Goal: Register for event/course

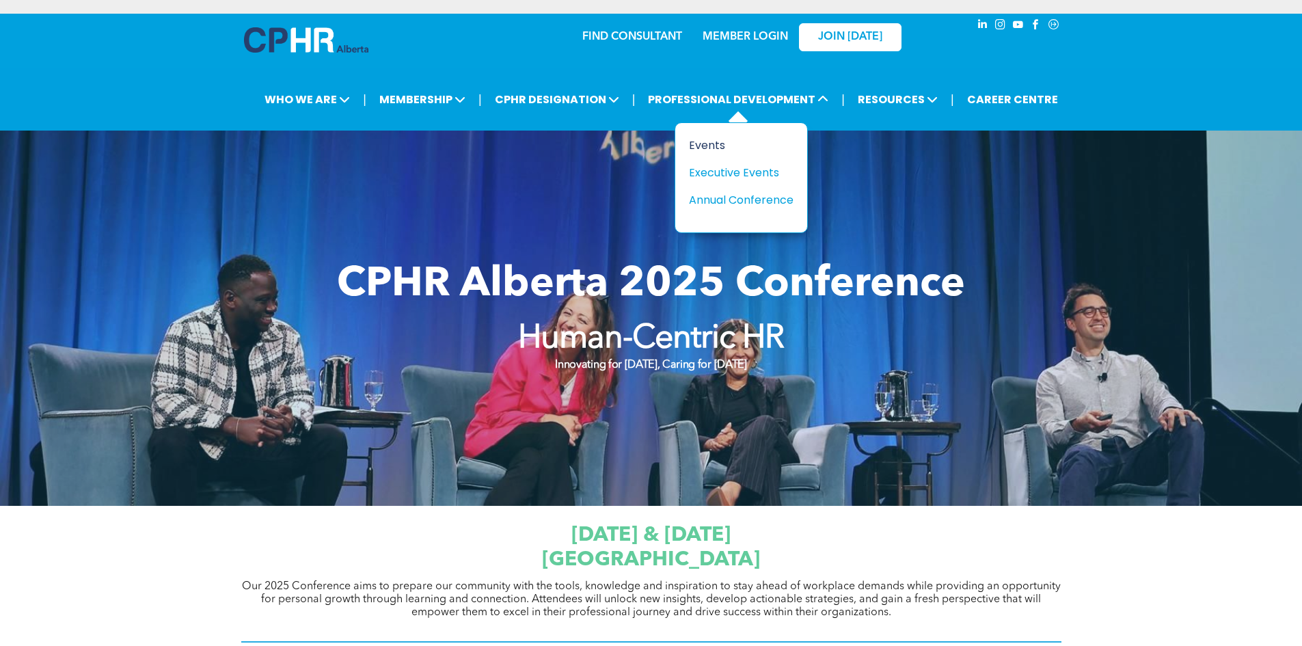
click at [720, 148] on div "Events" at bounding box center [736, 145] width 94 height 17
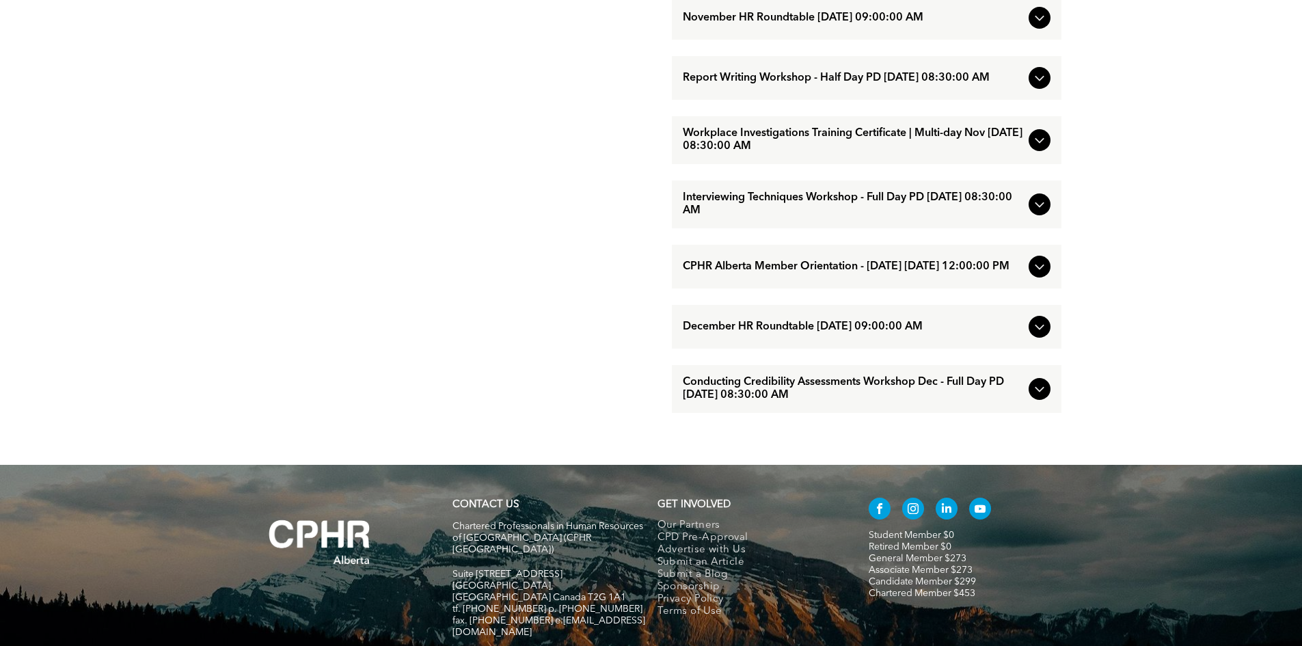
scroll to position [1287, 0]
